Goal: Complete application form

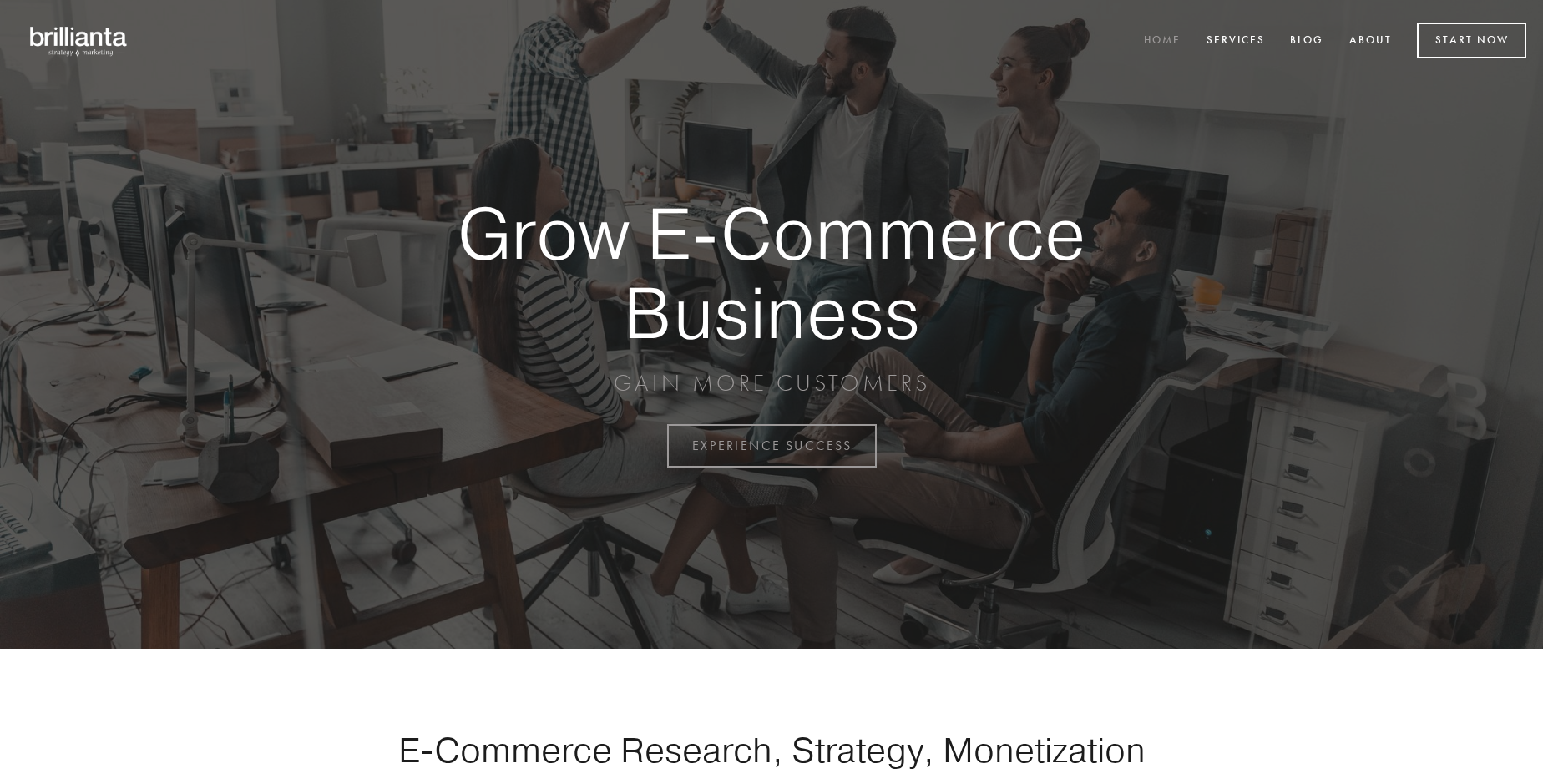
scroll to position [4376, 0]
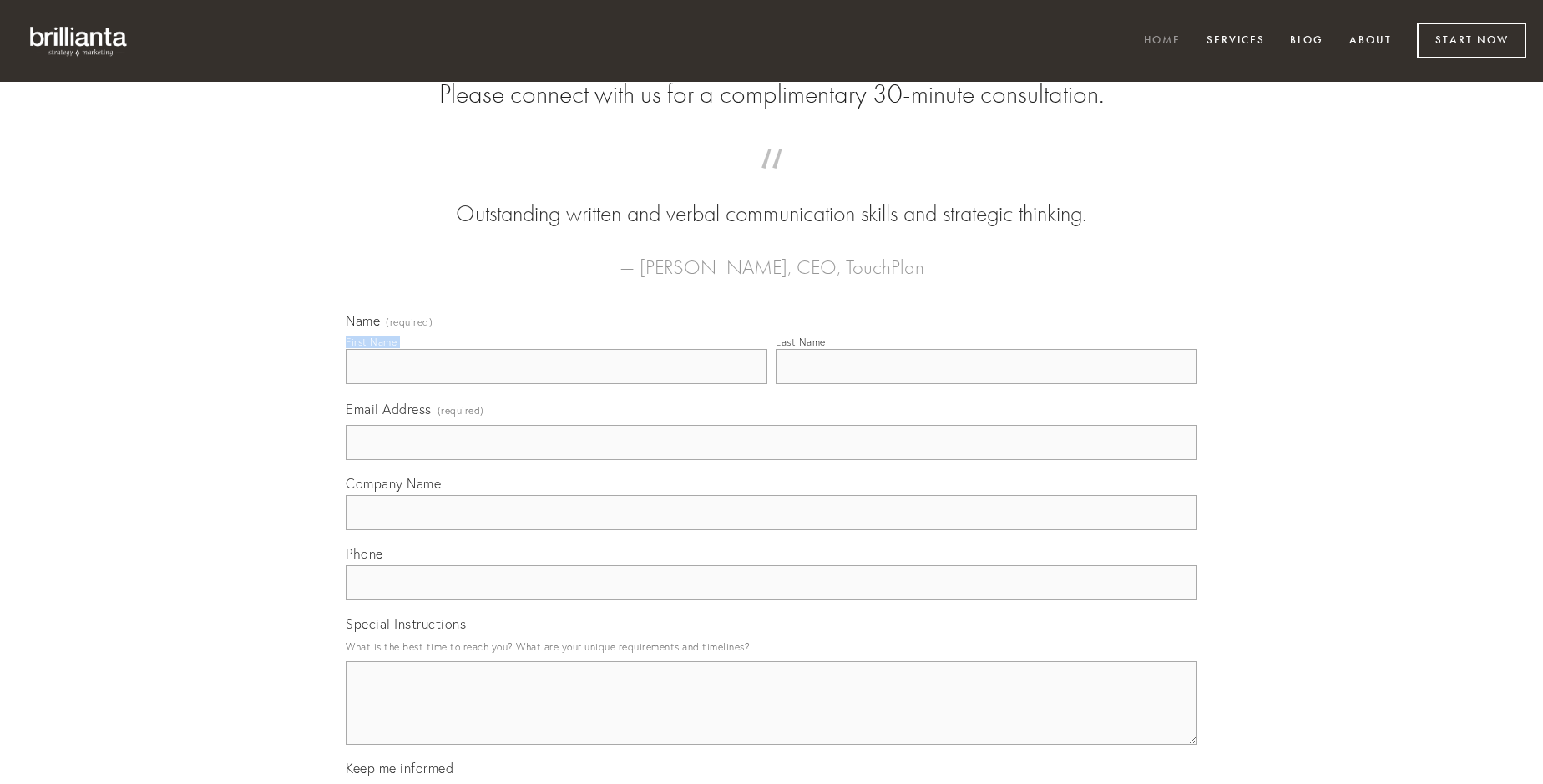
type input "[PERSON_NAME]"
click at [986, 384] on input "Last Name" at bounding box center [986, 367] width 422 height 35
type input "[PERSON_NAME]"
click at [772, 460] on input "Email Address (required)" at bounding box center [772, 443] width 852 height 35
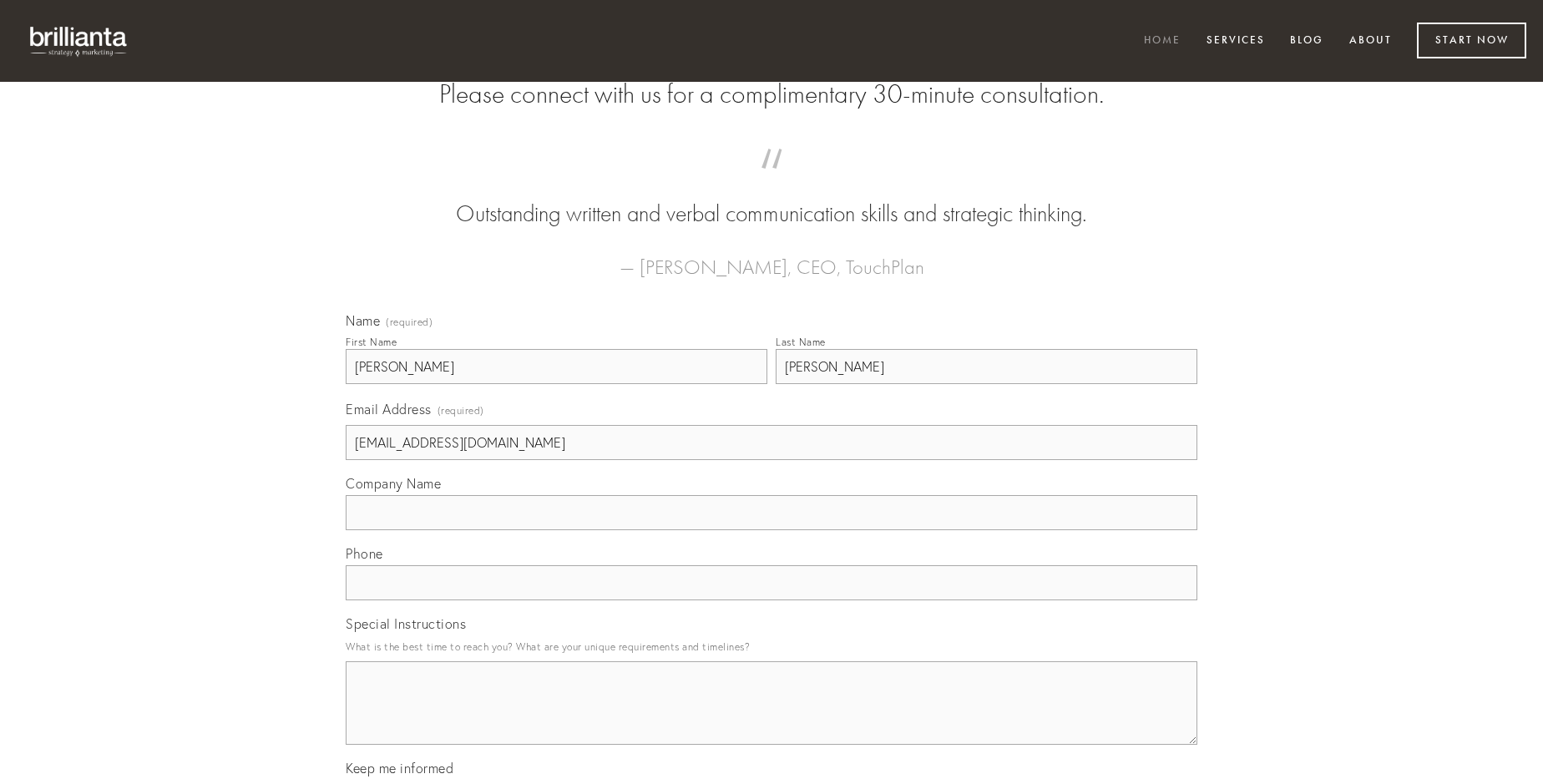
type input "[EMAIL_ADDRESS][DOMAIN_NAME]"
click at [772, 531] on input "Company Name" at bounding box center [772, 512] width 852 height 35
type input "templum"
click at [772, 600] on input "text" at bounding box center [772, 583] width 852 height 35
click at [772, 718] on textarea "Special Instructions" at bounding box center [772, 703] width 852 height 84
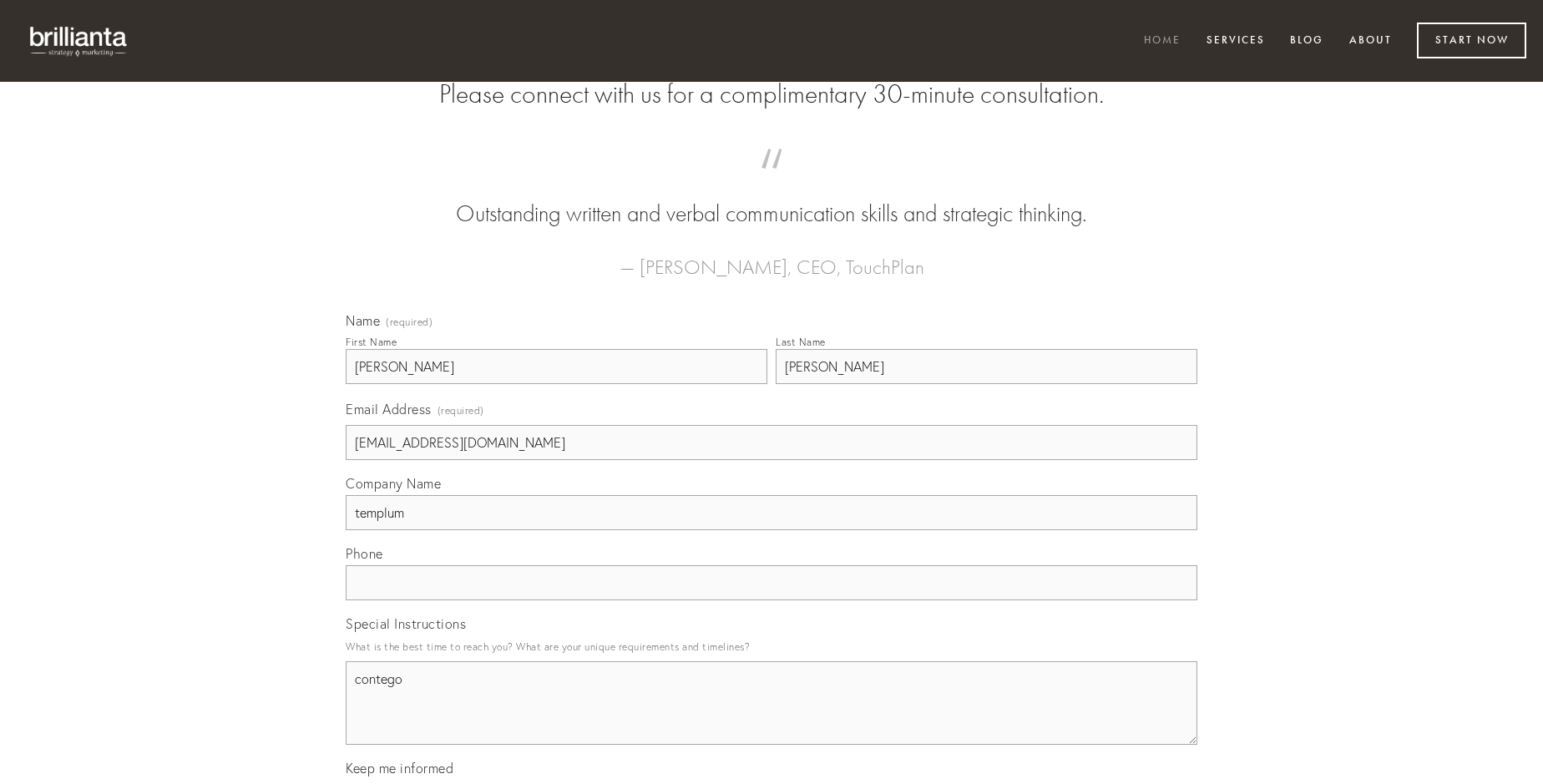
type textarea "contego"
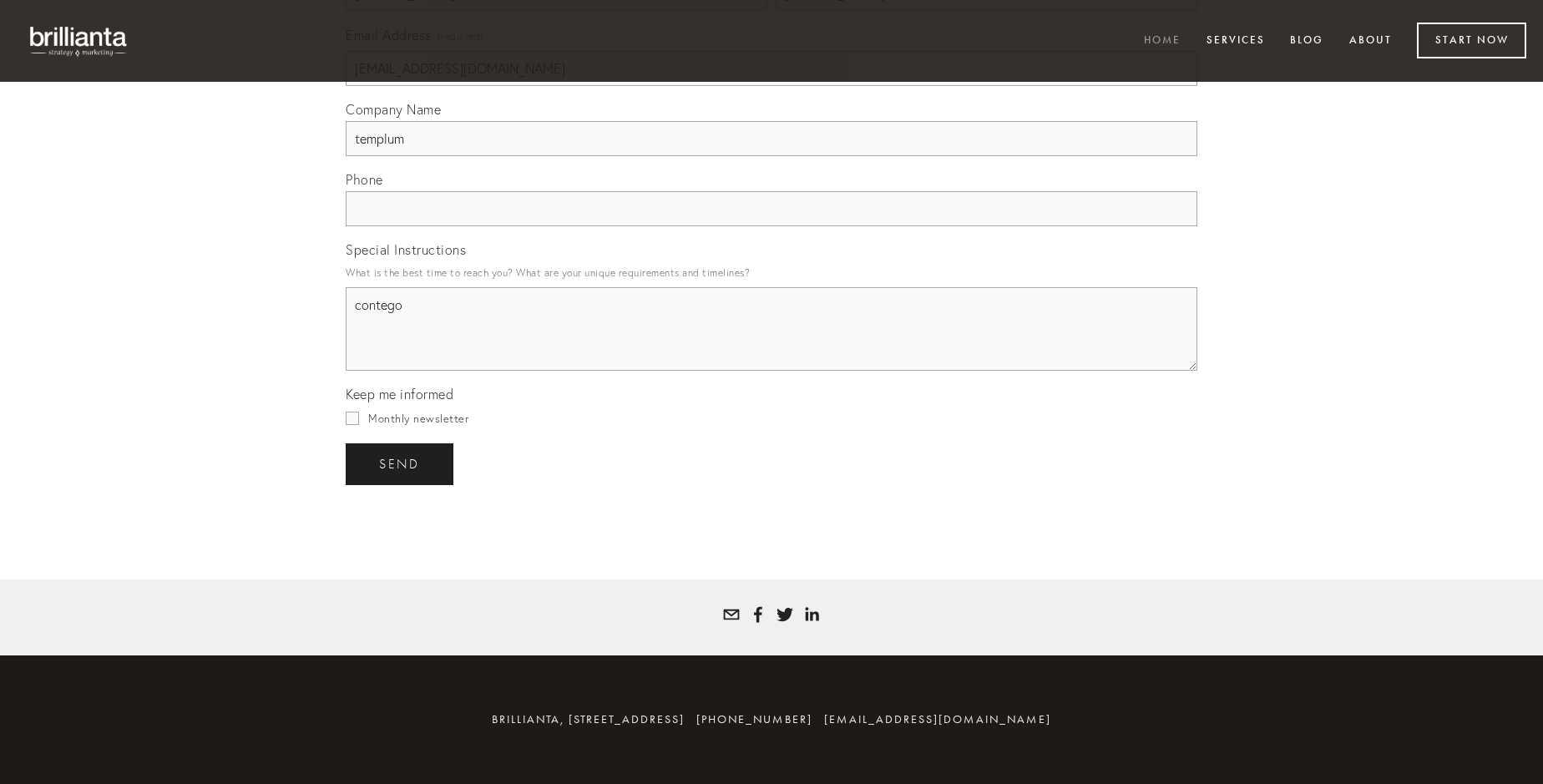
click at [401, 463] on span "send" at bounding box center [399, 463] width 41 height 15
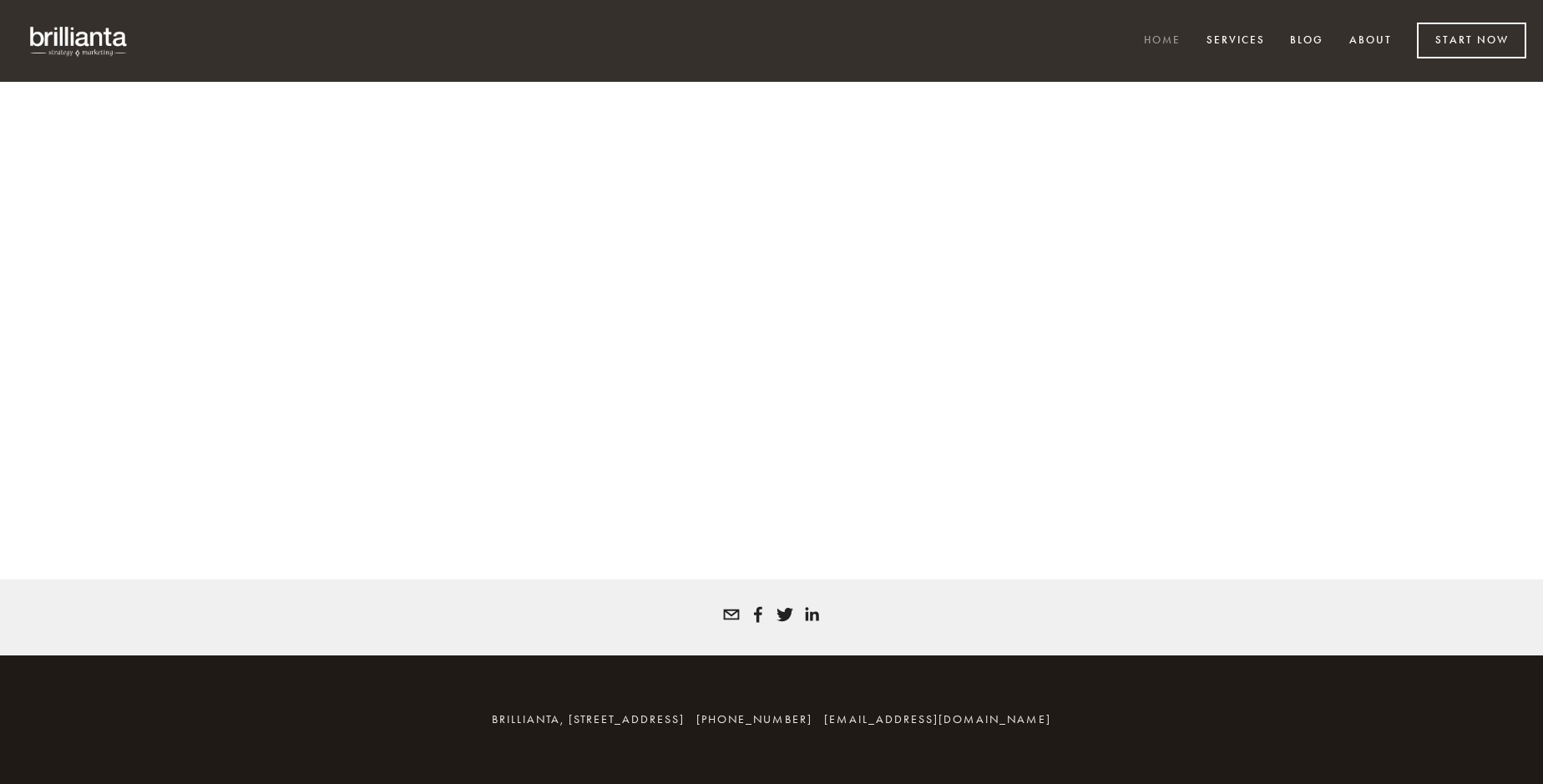
scroll to position [4354, 0]
